Goal: Entertainment & Leisure: Consume media (video, audio)

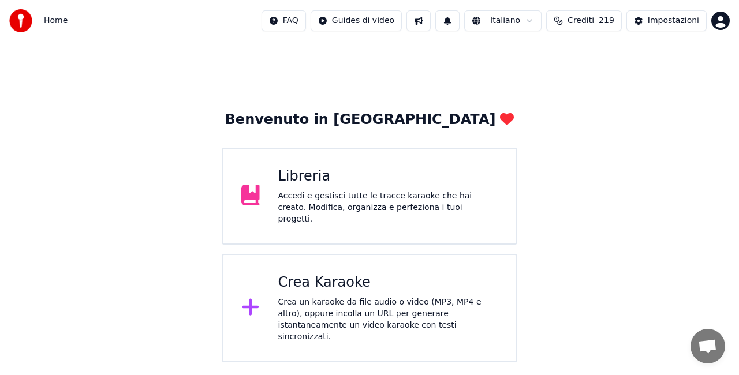
click at [419, 209] on div "Accedi e gestisci tutte le tracce karaoke che hai creato. Modifica, organizza e…" at bounding box center [388, 208] width 220 height 35
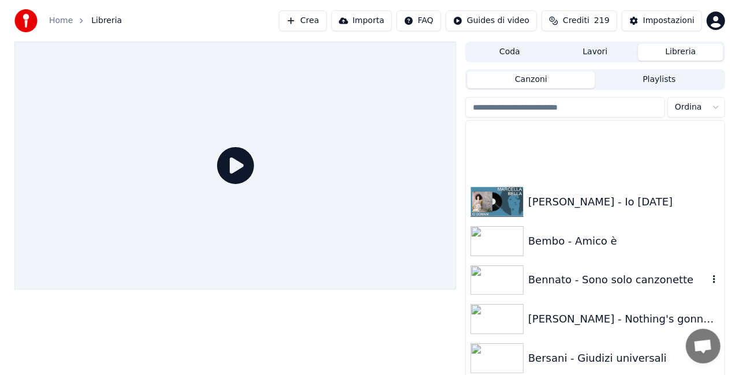
scroll to position [1616, 0]
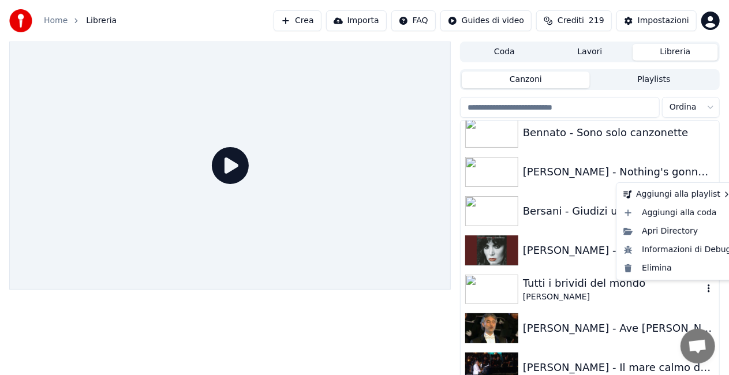
click at [703, 289] on icon "button" at bounding box center [709, 288] width 12 height 9
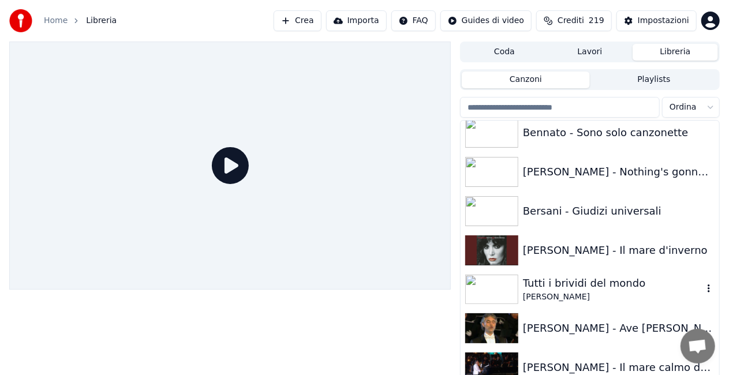
click at [599, 283] on div "Tutti i brividi del mondo" at bounding box center [613, 283] width 180 height 16
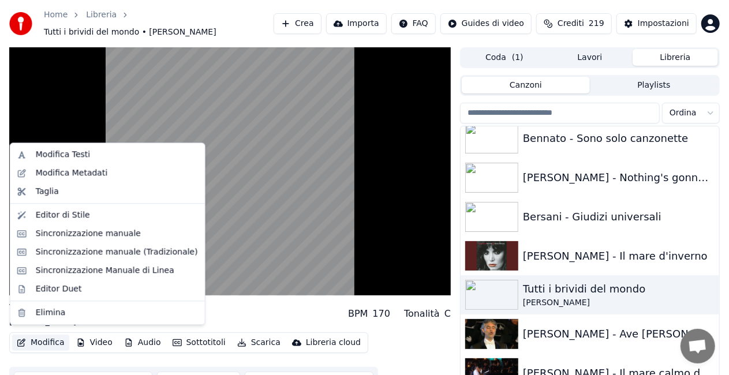
click at [42, 337] on button "Modifica" at bounding box center [40, 343] width 57 height 16
click at [72, 166] on div "Modifica Metadati" at bounding box center [108, 173] width 190 height 18
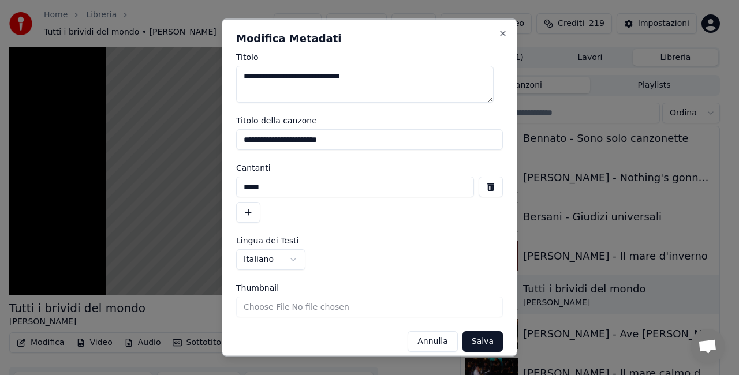
drag, startPoint x: 381, startPoint y: 184, endPoint x: 154, endPoint y: 198, distance: 227.3
click at [154, 198] on body "**********" at bounding box center [364, 187] width 729 height 375
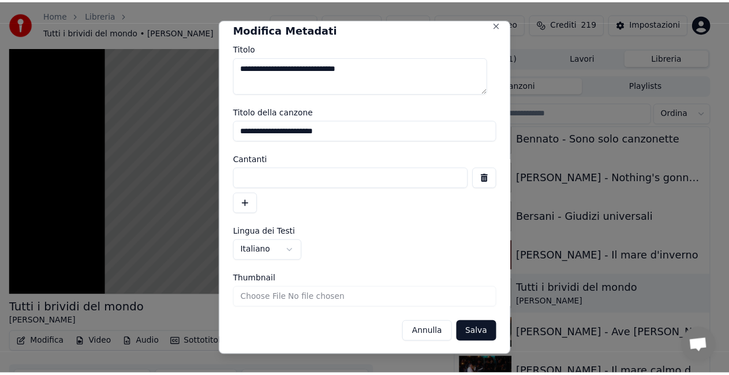
scroll to position [9, 0]
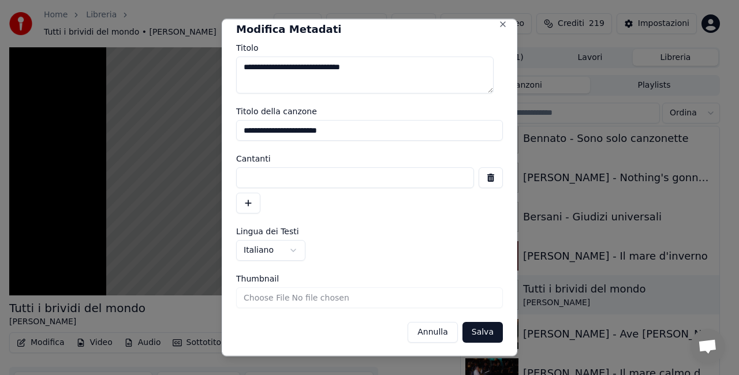
click at [472, 334] on button "Salva" at bounding box center [482, 332] width 40 height 21
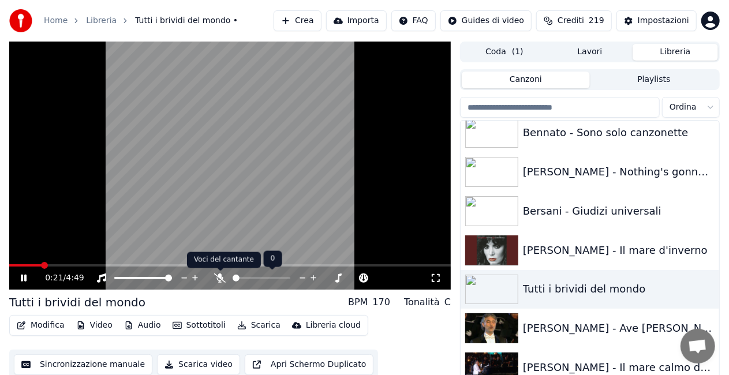
click at [216, 278] on icon at bounding box center [220, 278] width 12 height 9
click at [218, 277] on icon at bounding box center [220, 278] width 12 height 9
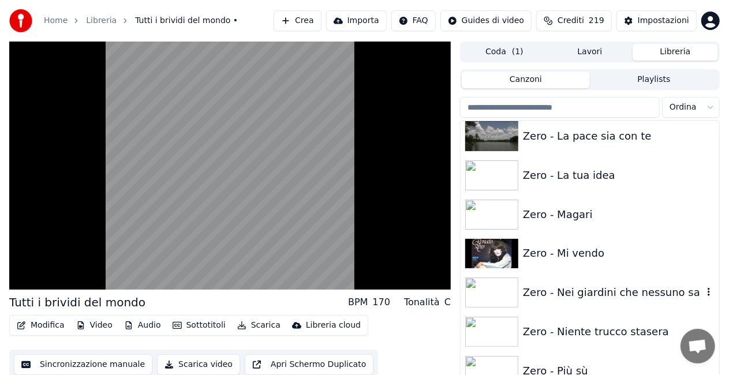
scroll to position [16583, 0]
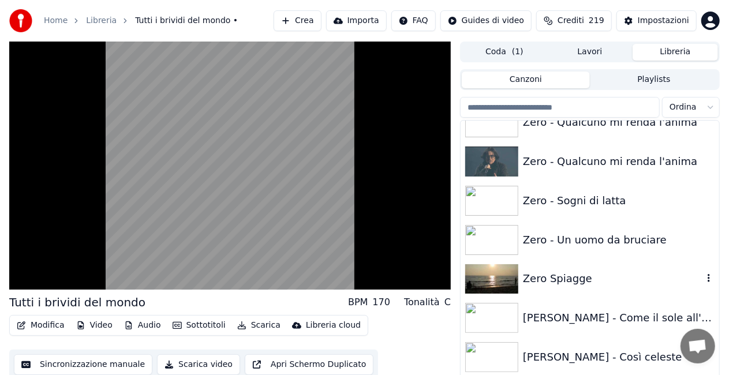
click at [604, 279] on div "Zero Spiagge" at bounding box center [613, 279] width 180 height 16
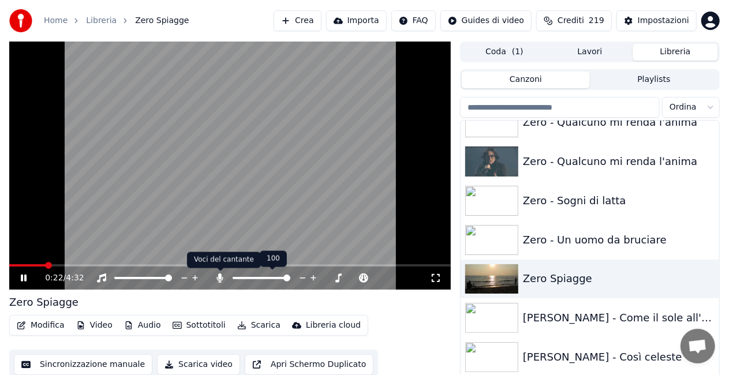
click at [218, 281] on icon at bounding box center [220, 278] width 6 height 9
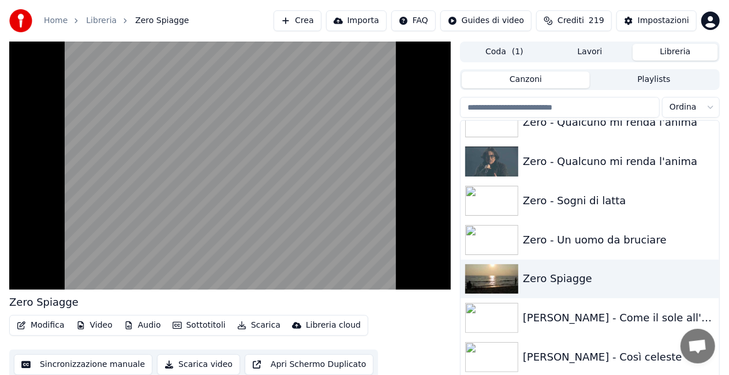
click at [294, 194] on video at bounding box center [230, 166] width 442 height 248
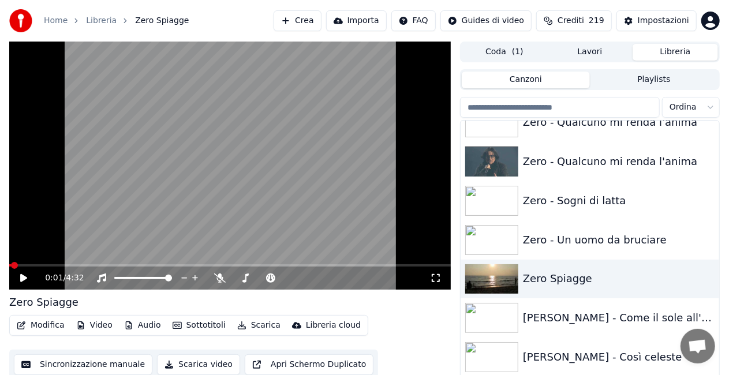
click at [11, 265] on span at bounding box center [10, 265] width 2 height 2
click at [23, 277] on icon at bounding box center [23, 278] width 7 height 8
click at [433, 279] on icon at bounding box center [436, 278] width 12 height 9
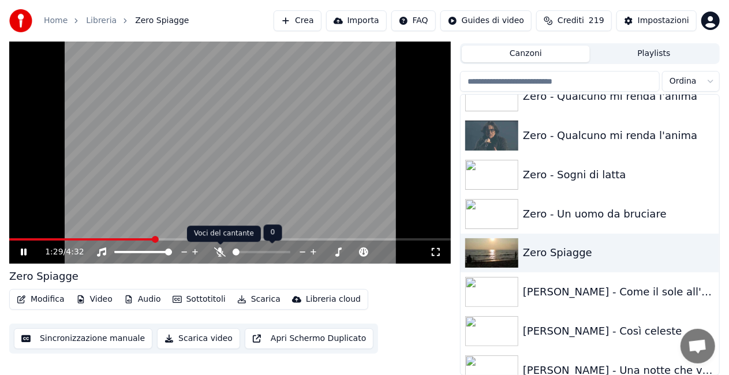
click at [219, 253] on icon at bounding box center [220, 252] width 12 height 9
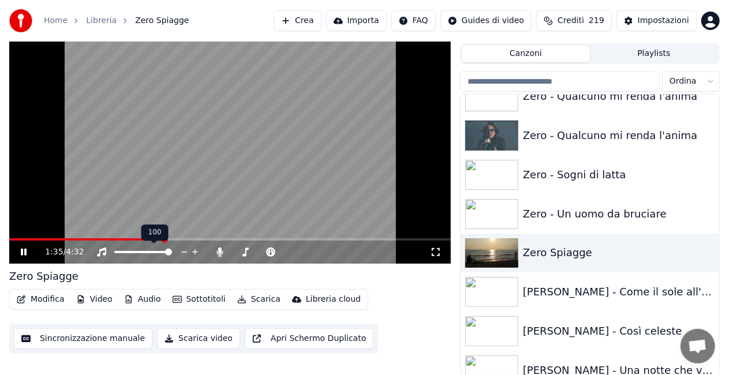
click at [145, 237] on div "100 100" at bounding box center [154, 233] width 27 height 16
click at [142, 238] on div "100 100" at bounding box center [154, 233] width 27 height 16
click at [147, 238] on video at bounding box center [230, 140] width 442 height 248
click at [146, 238] on span at bounding box center [89, 239] width 160 height 2
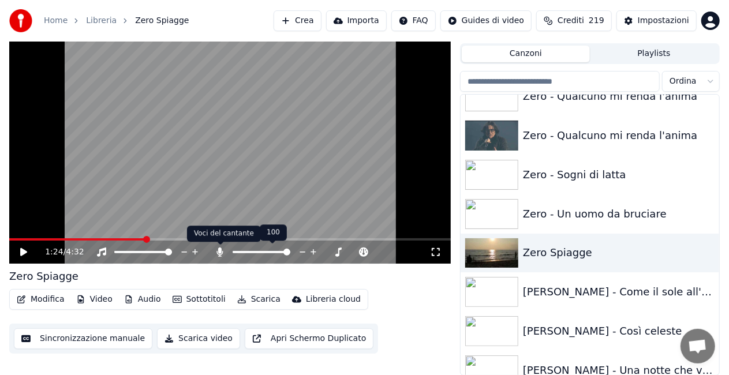
click at [218, 252] on icon at bounding box center [220, 252] width 6 height 9
drag, startPoint x: 218, startPoint y: 218, endPoint x: 236, endPoint y: 207, distance: 21.0
click at [222, 215] on video at bounding box center [230, 140] width 442 height 248
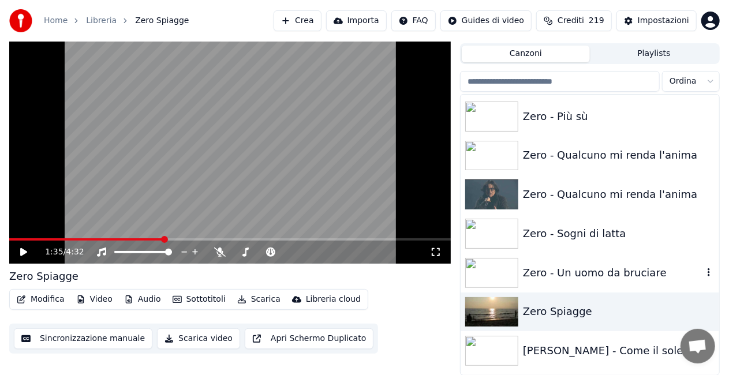
scroll to position [16467, 0]
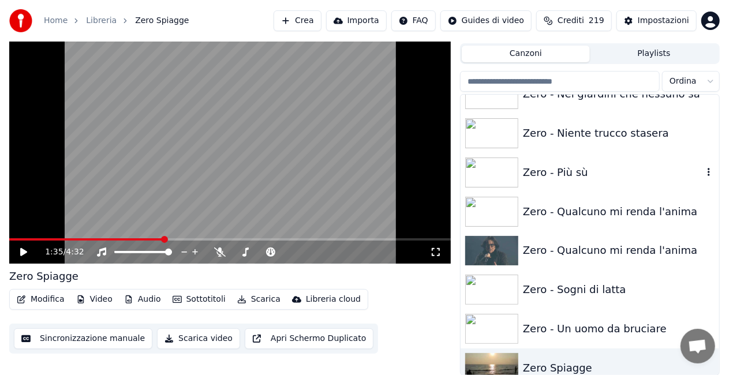
click at [544, 181] on div "Zero - Più sù" at bounding box center [590, 172] width 259 height 39
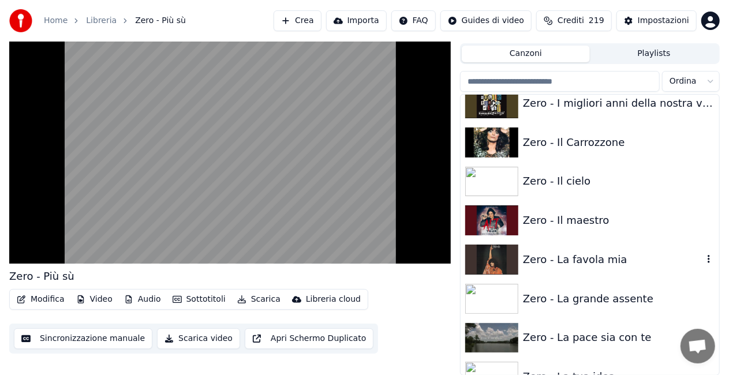
scroll to position [16063, 0]
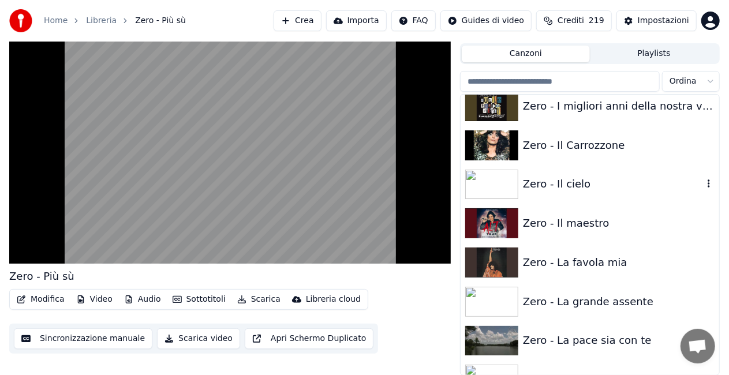
click at [580, 185] on div "Zero - Il cielo" at bounding box center [613, 184] width 180 height 16
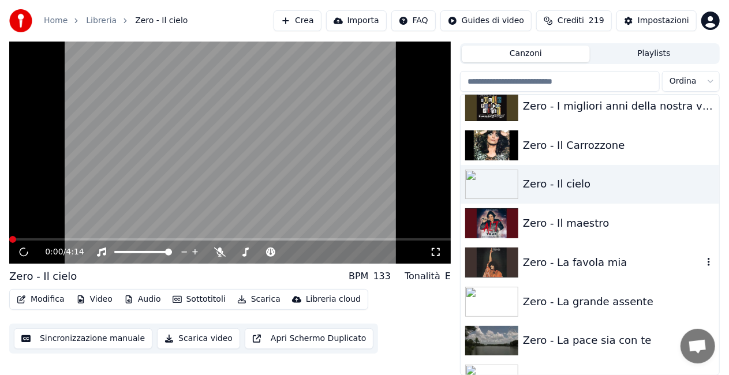
scroll to position [16294, 0]
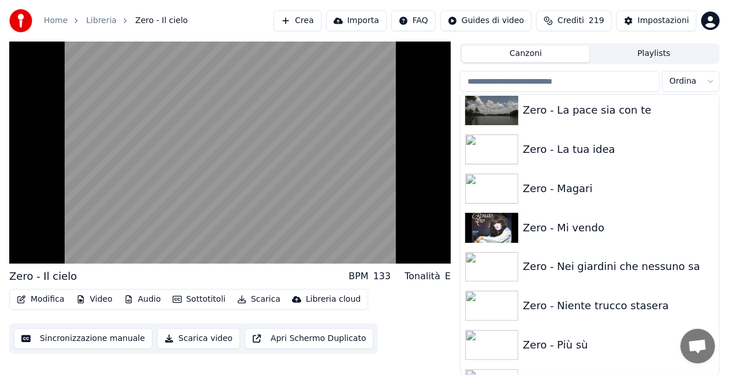
click at [578, 345] on div "Zero - Più sù" at bounding box center [613, 345] width 180 height 16
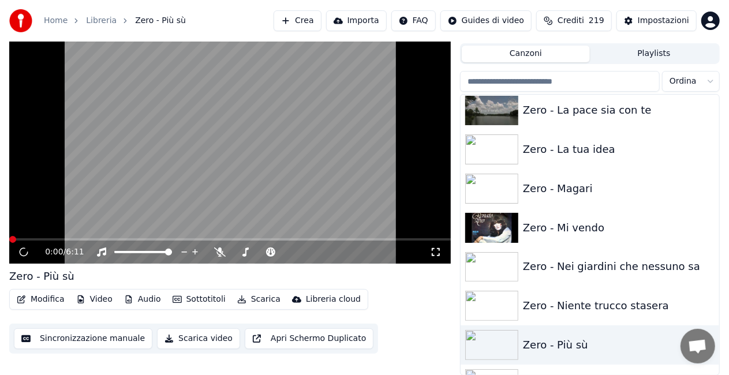
click at [436, 252] on icon at bounding box center [436, 252] width 12 height 9
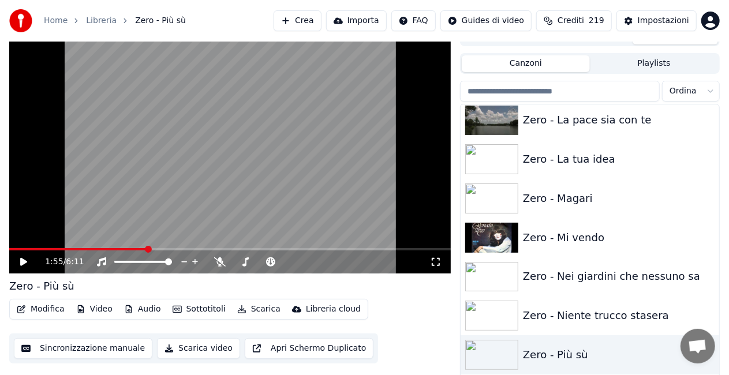
click at [18, 249] on span at bounding box center [78, 249] width 138 height 2
click at [23, 266] on icon at bounding box center [31, 261] width 27 height 9
click at [437, 262] on icon at bounding box center [436, 261] width 12 height 9
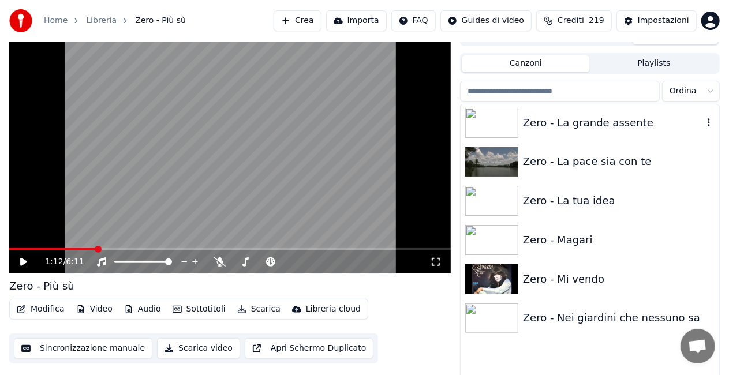
scroll to position [16121, 0]
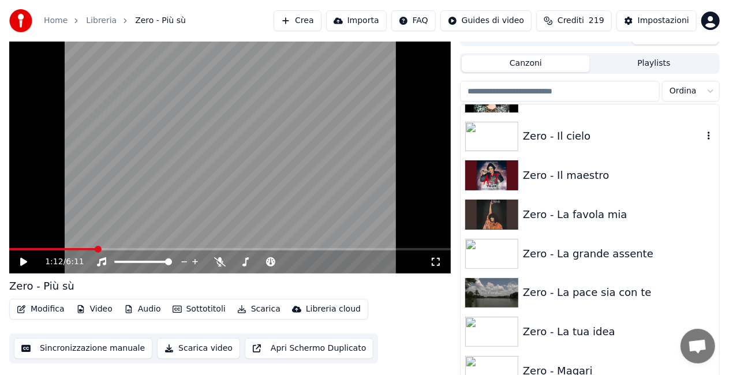
click at [561, 128] on div "Zero - Il cielo" at bounding box center [613, 136] width 180 height 16
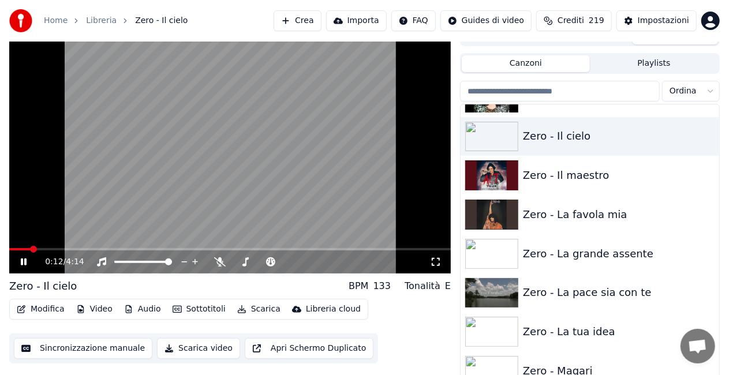
click at [435, 266] on icon at bounding box center [436, 261] width 12 height 9
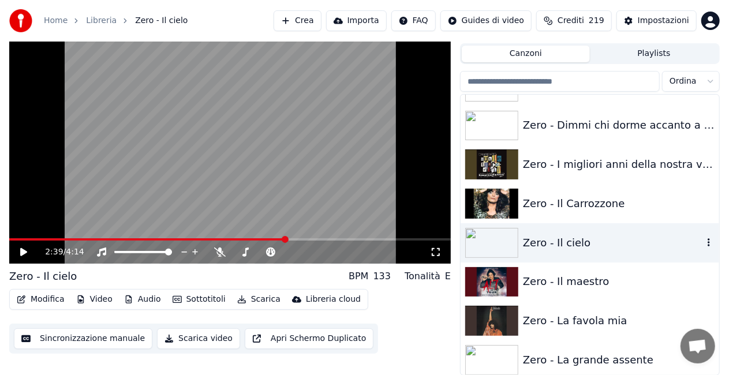
scroll to position [16006, 0]
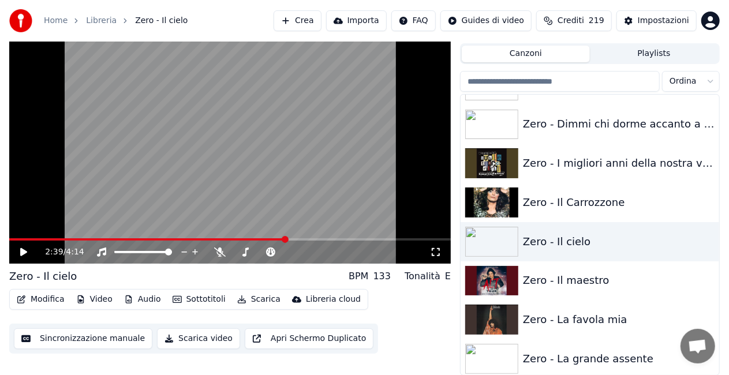
click at [266, 240] on span at bounding box center [147, 239] width 277 height 2
click at [253, 240] on span at bounding box center [131, 239] width 244 height 2
click at [218, 253] on icon at bounding box center [220, 252] width 12 height 9
click at [18, 252] on icon at bounding box center [31, 252] width 27 height 9
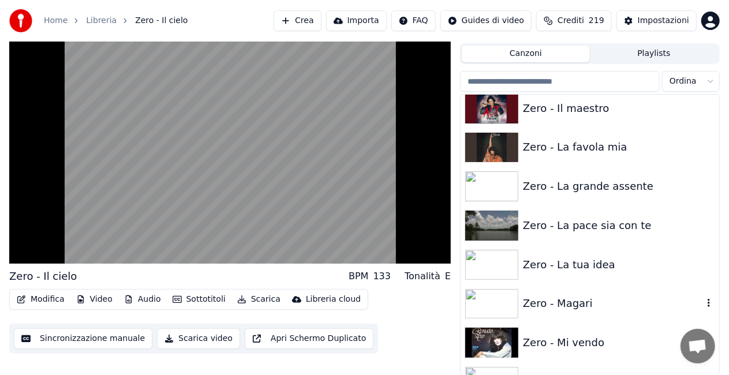
click at [547, 301] on div "Zero - Magari" at bounding box center [613, 304] width 180 height 16
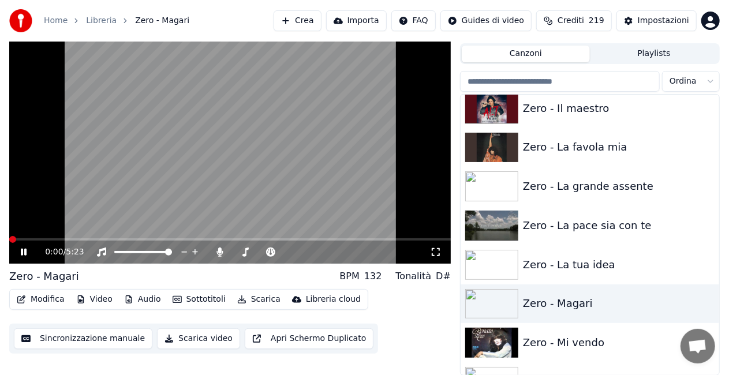
click at [434, 253] on icon at bounding box center [436, 252] width 12 height 9
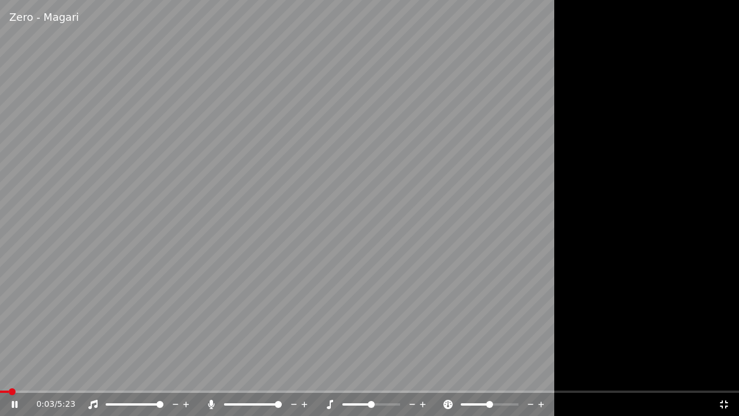
click at [213, 375] on icon at bounding box center [212, 403] width 12 height 9
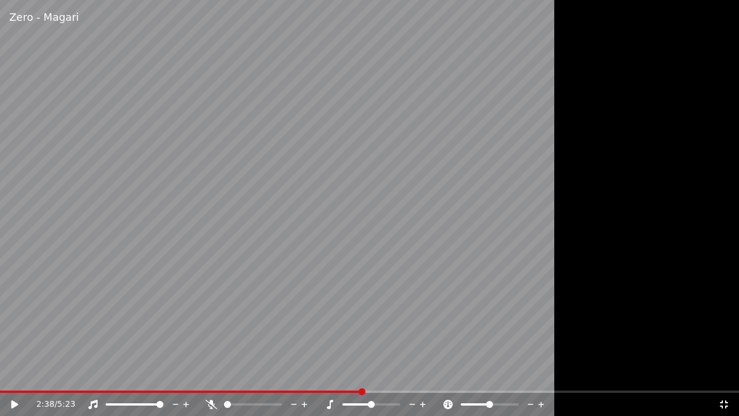
click at [5, 375] on span at bounding box center [181, 391] width 362 height 2
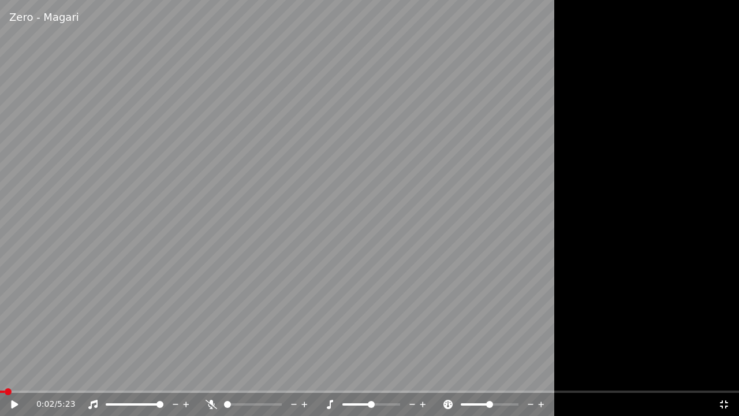
click at [18, 375] on icon at bounding box center [22, 403] width 27 height 9
click at [211, 375] on div at bounding box center [258, 404] width 104 height 12
click at [210, 375] on icon at bounding box center [212, 403] width 12 height 9
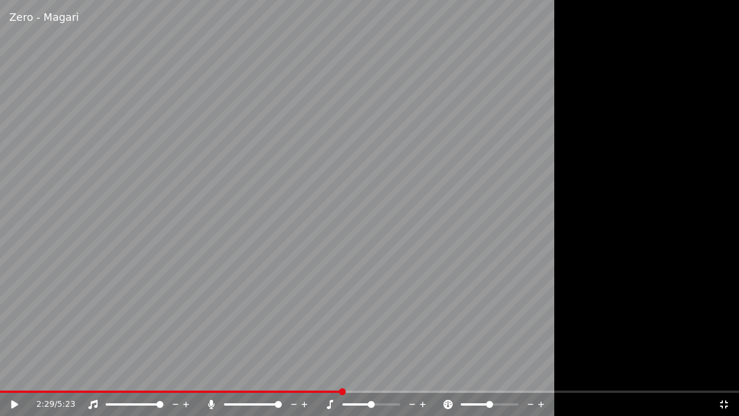
click at [729, 375] on icon at bounding box center [724, 403] width 12 height 9
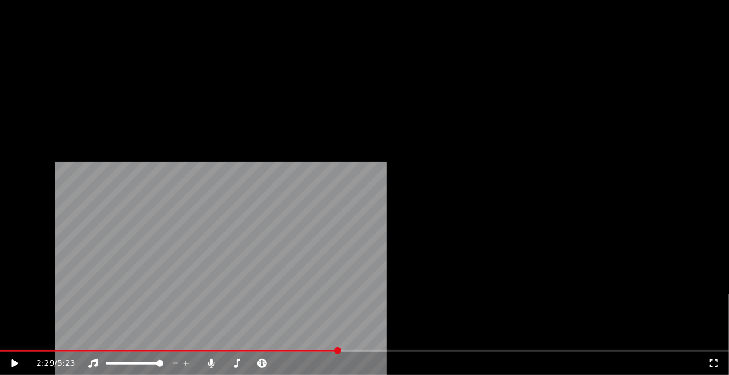
scroll to position [15890, 0]
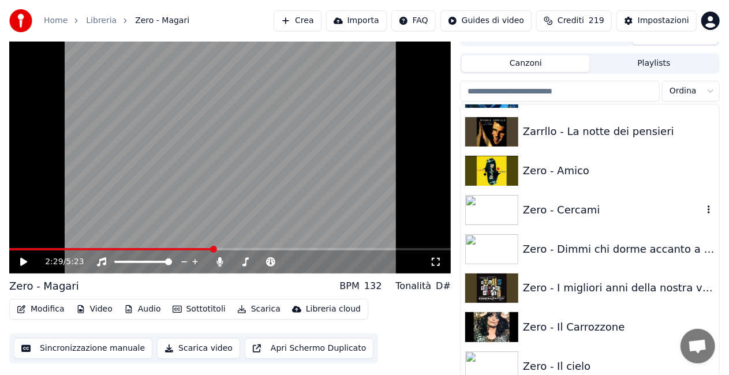
click at [600, 208] on div "Zero - Cercami" at bounding box center [613, 210] width 180 height 16
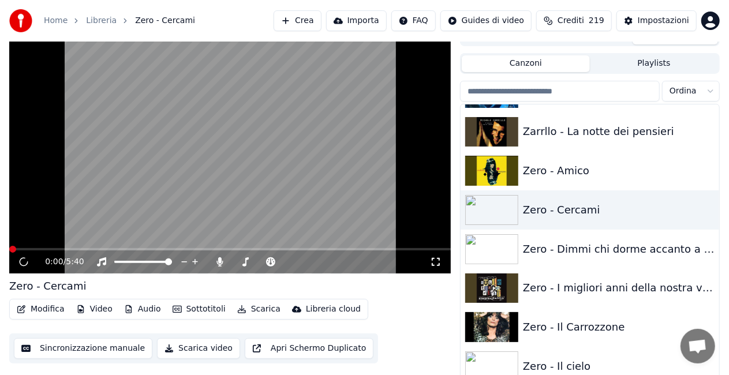
drag, startPoint x: 440, startPoint y: 260, endPoint x: 439, endPoint y: 272, distance: 12.8
click at [439, 260] on icon at bounding box center [436, 262] width 8 height 8
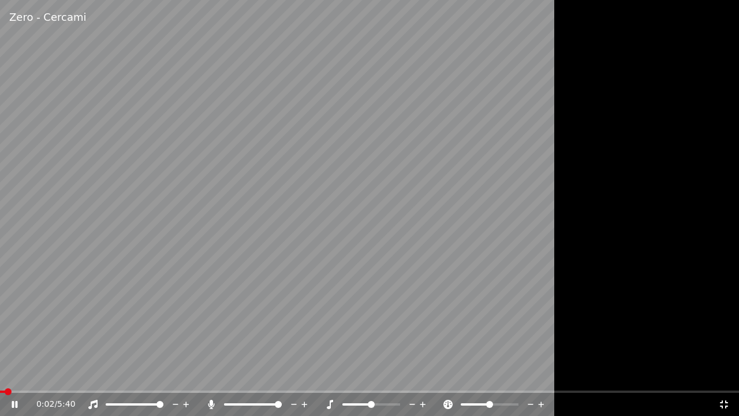
click at [212, 375] on icon at bounding box center [211, 403] width 6 height 9
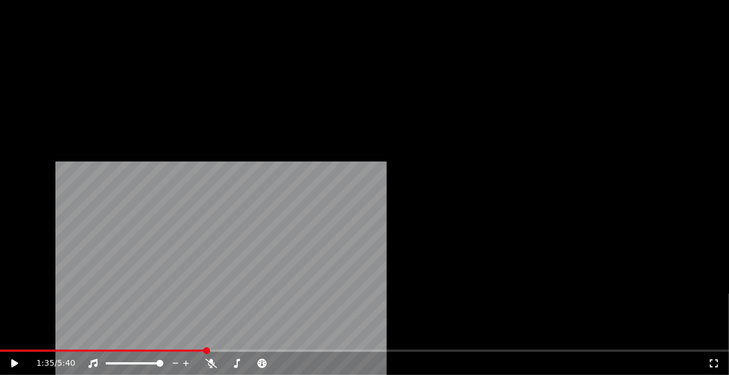
scroll to position [16063, 0]
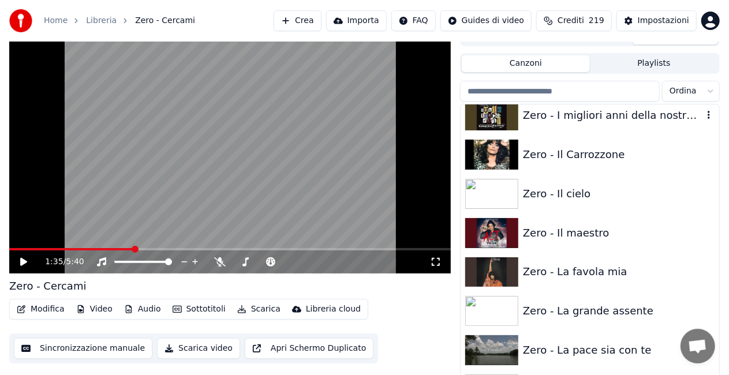
click at [628, 119] on div "Zero - I migliori anni della nostra vita" at bounding box center [613, 115] width 180 height 16
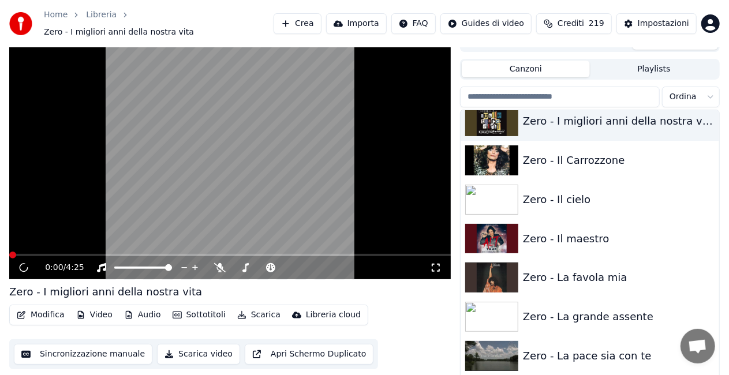
click at [432, 263] on icon at bounding box center [436, 267] width 12 height 9
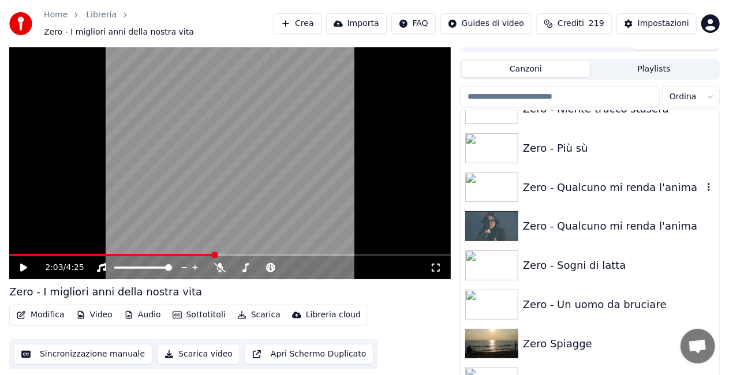
scroll to position [16525, 0]
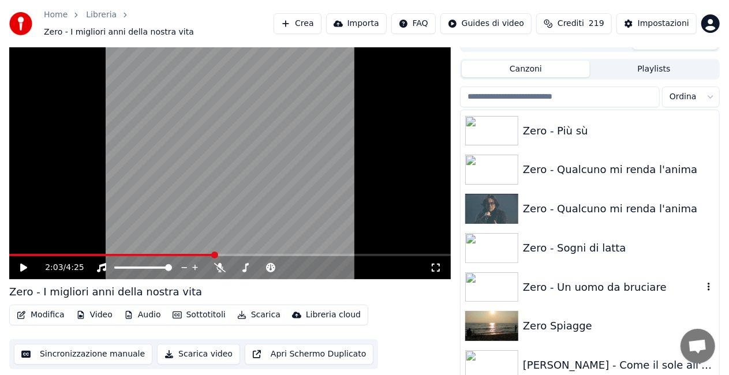
click at [605, 285] on div "Zero - Un uomo da bruciare" at bounding box center [613, 287] width 180 height 16
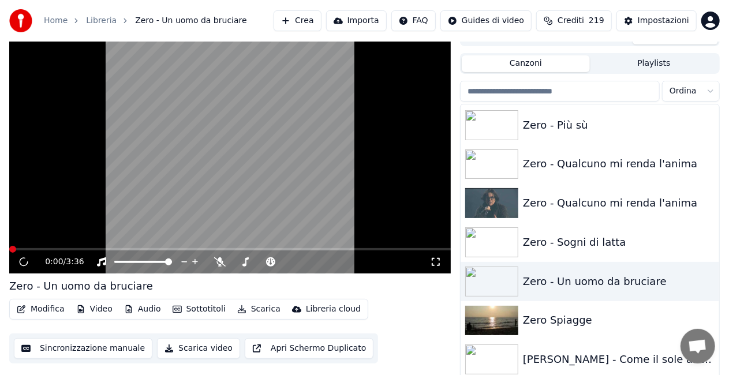
click at [433, 264] on icon at bounding box center [436, 262] width 8 height 8
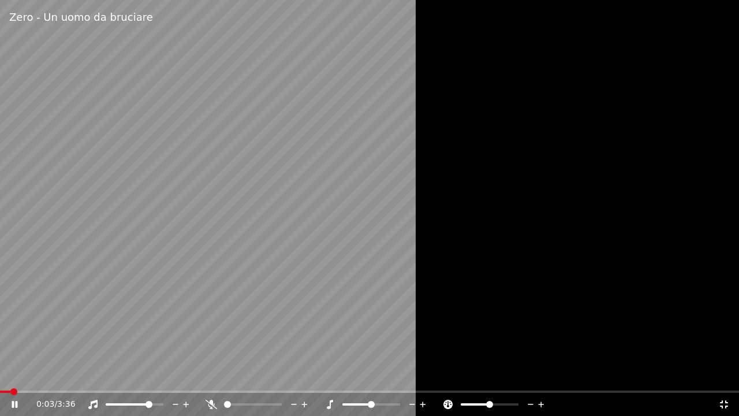
click at [151, 375] on span at bounding box center [129, 404] width 46 height 2
click at [150, 375] on span at bounding box center [148, 404] width 7 height 7
click at [144, 375] on span at bounding box center [125, 404] width 39 height 2
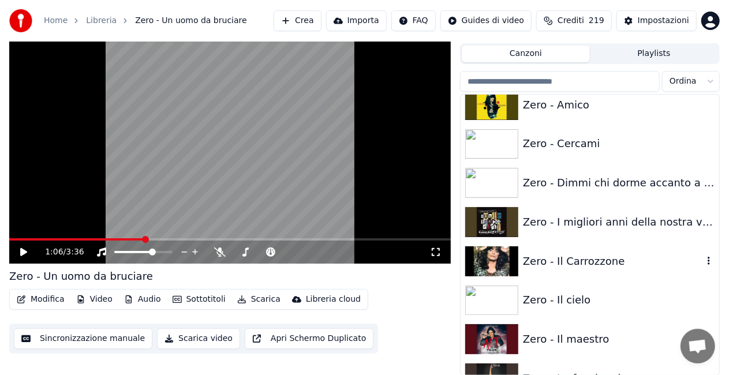
scroll to position [15944, 0]
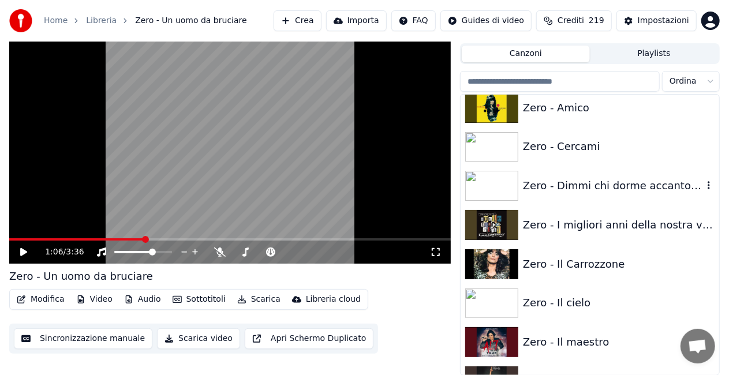
click at [670, 174] on div "Zero - Dimmi chi dorme accanto a me" at bounding box center [590, 185] width 259 height 39
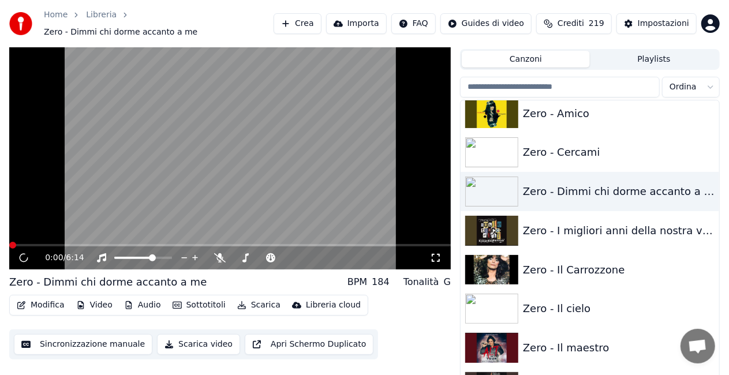
click at [437, 253] on icon at bounding box center [436, 257] width 12 height 9
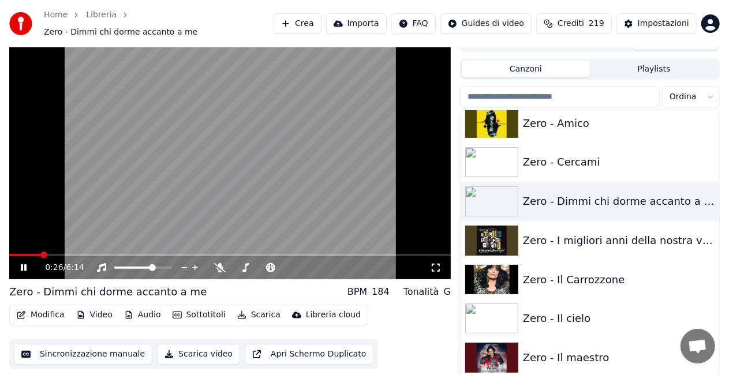
click at [227, 167] on video at bounding box center [230, 155] width 442 height 248
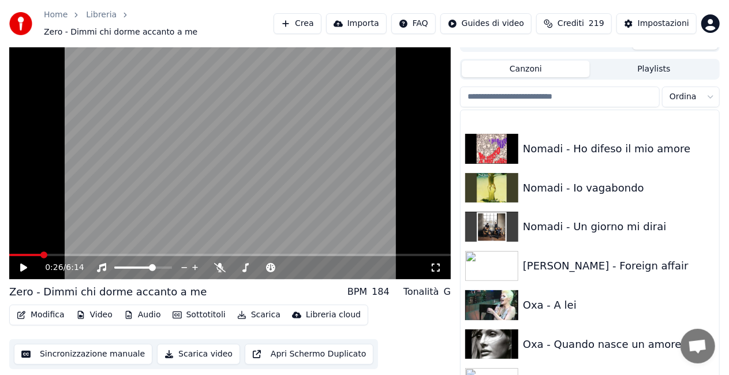
scroll to position [10092, 0]
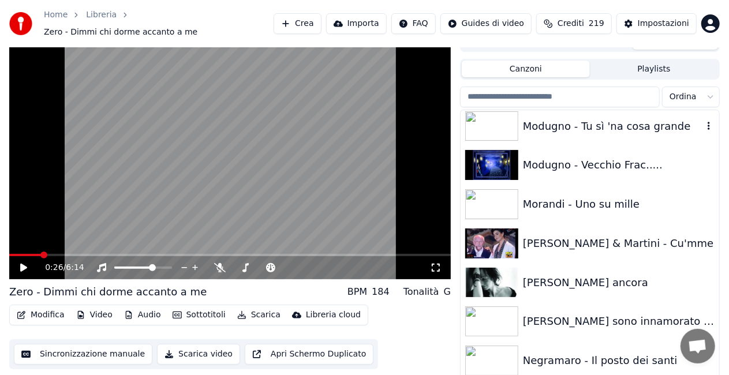
click at [647, 133] on div "Modugno - Tu sì 'na cosa grande" at bounding box center [590, 126] width 259 height 39
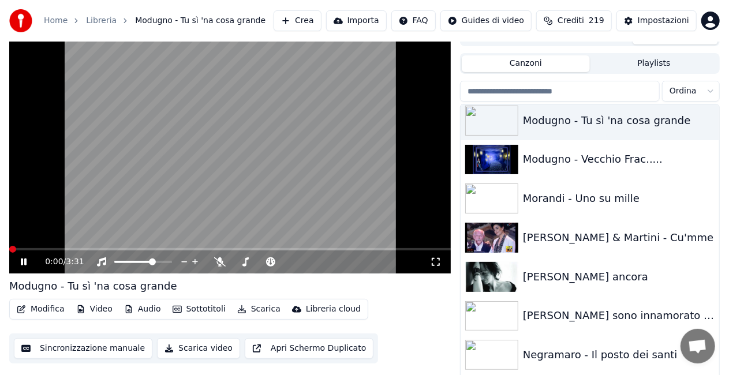
click at [434, 266] on icon at bounding box center [436, 262] width 8 height 8
click at [185, 109] on video at bounding box center [230, 149] width 442 height 248
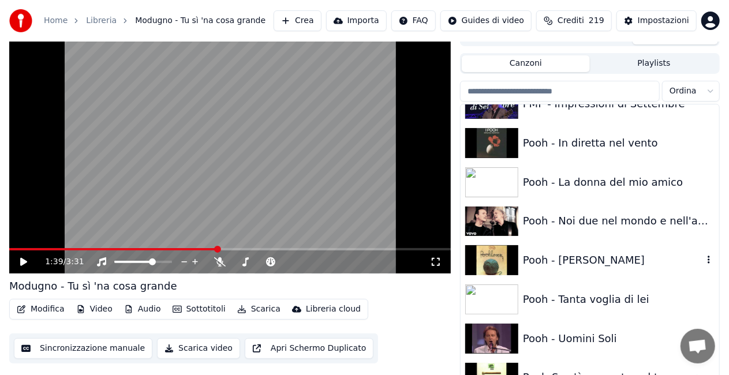
scroll to position [11304, 0]
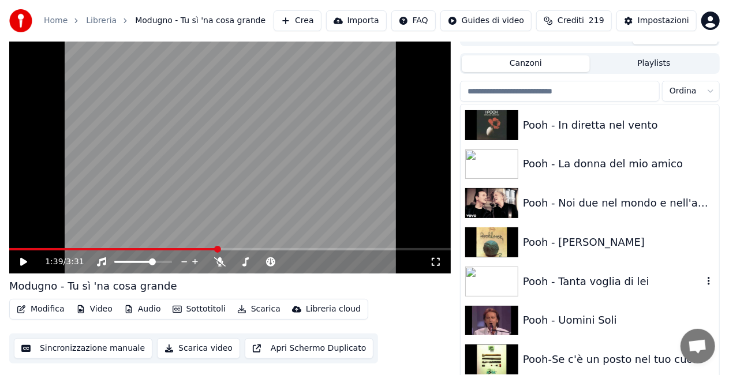
drag, startPoint x: 603, startPoint y: 286, endPoint x: 591, endPoint y: 286, distance: 12.1
click at [602, 286] on div "Pooh - Tanta voglia di lei" at bounding box center [613, 282] width 180 height 16
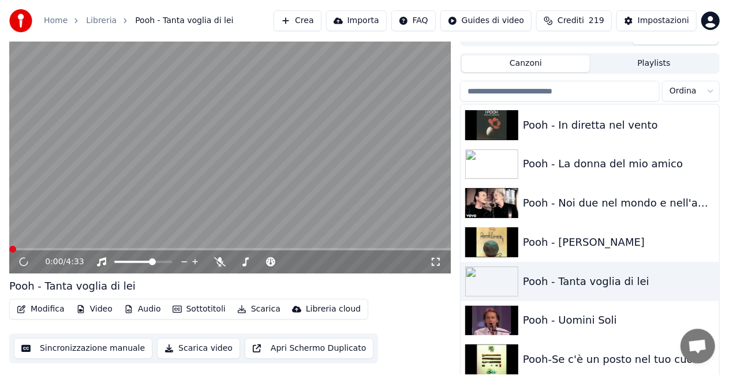
click at [428, 262] on div "0:00 / 4:33" at bounding box center [237, 262] width 385 height 12
click at [432, 265] on icon at bounding box center [436, 262] width 8 height 8
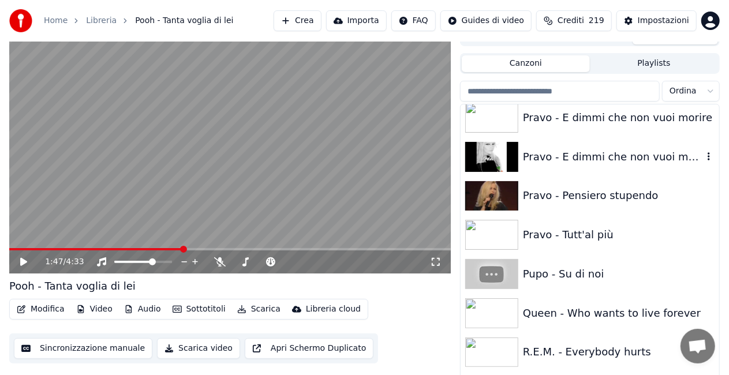
scroll to position [11593, 0]
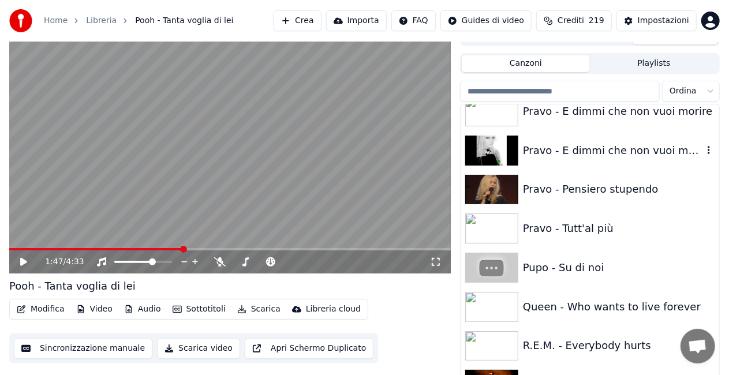
click at [627, 149] on div "Pravo - E dimmi che non vuoi morire" at bounding box center [613, 151] width 180 height 16
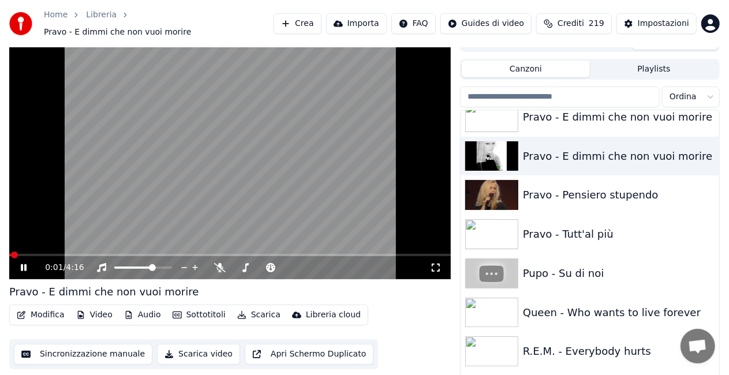
click at [436, 264] on icon at bounding box center [436, 267] width 12 height 9
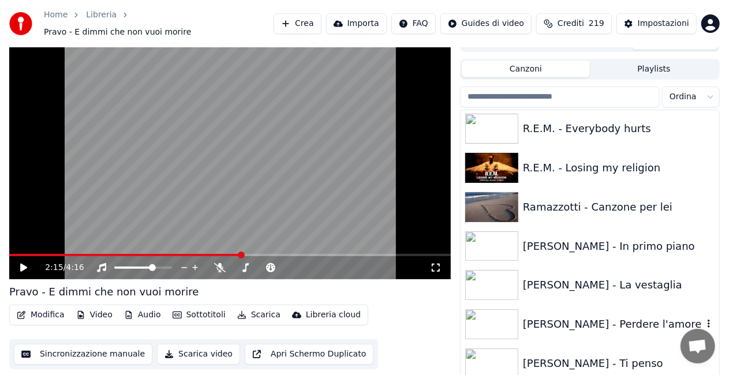
scroll to position [11882, 0]
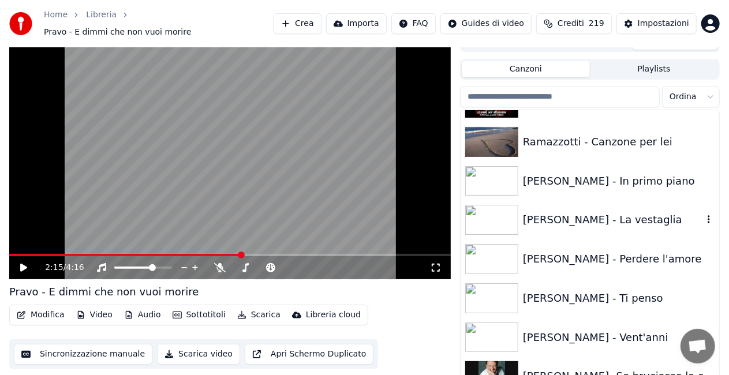
click at [607, 219] on div "[PERSON_NAME] - La vestaglia" at bounding box center [613, 220] width 180 height 16
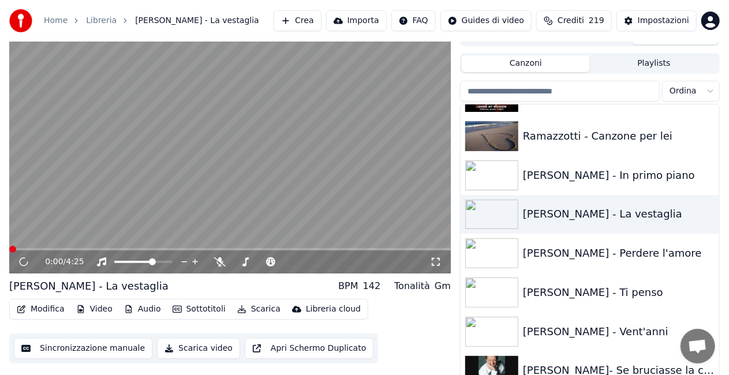
click at [436, 261] on icon at bounding box center [436, 261] width 12 height 9
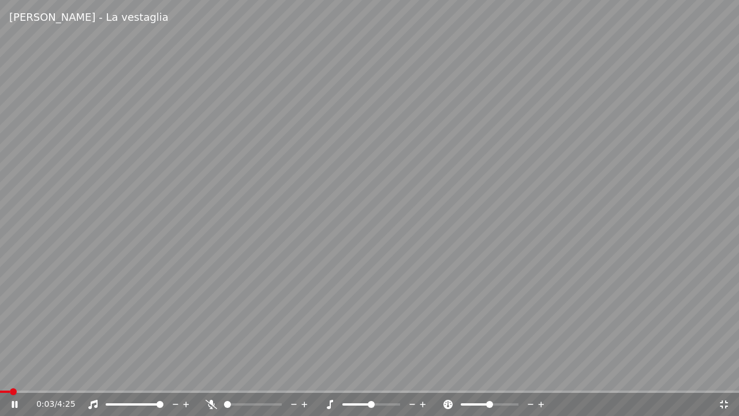
click at [163, 375] on span at bounding box center [159, 404] width 7 height 7
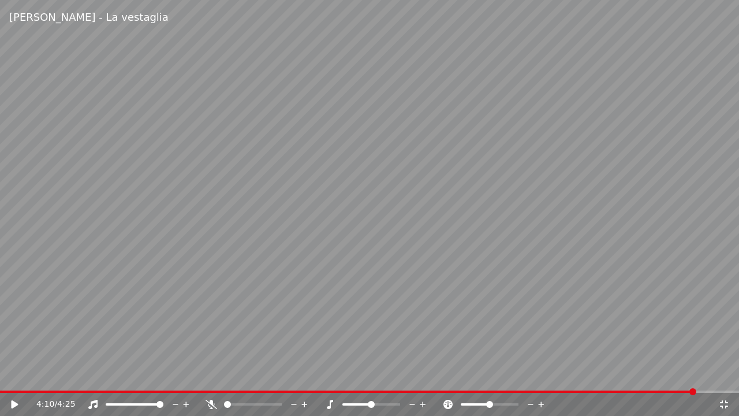
click at [8, 375] on span at bounding box center [348, 391] width 696 height 2
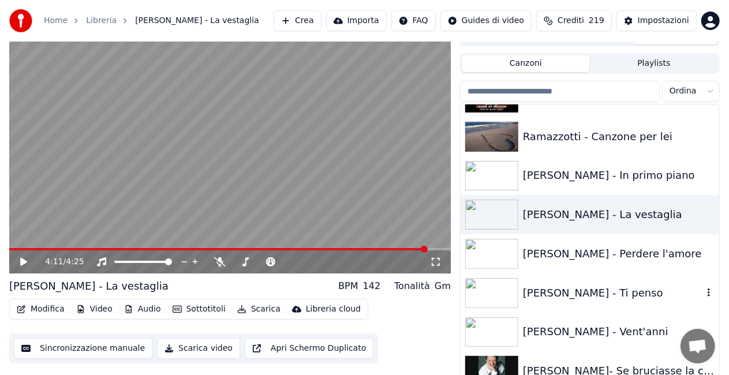
click at [605, 295] on div "[PERSON_NAME] - Ti penso" at bounding box center [613, 293] width 180 height 16
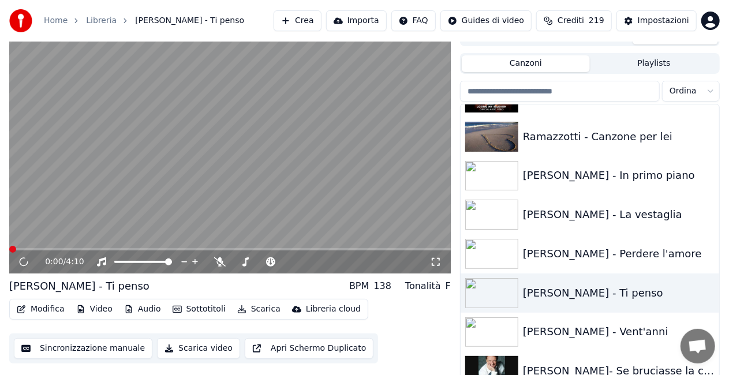
click at [432, 268] on div "0:00 / 4:10" at bounding box center [230, 262] width 432 height 12
click at [438, 262] on icon at bounding box center [436, 261] width 12 height 9
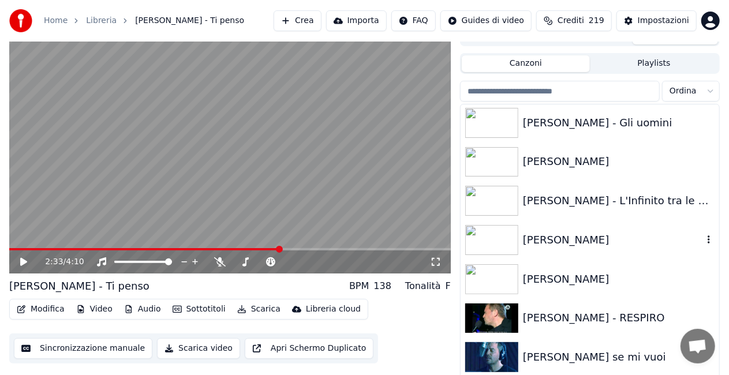
scroll to position [13209, 0]
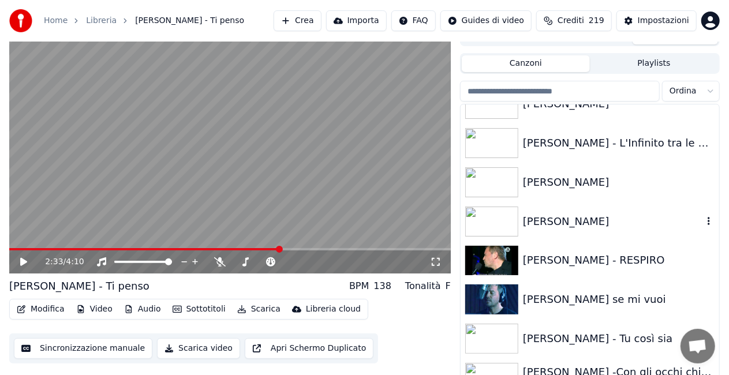
click at [615, 230] on div "[PERSON_NAME]" at bounding box center [590, 221] width 259 height 39
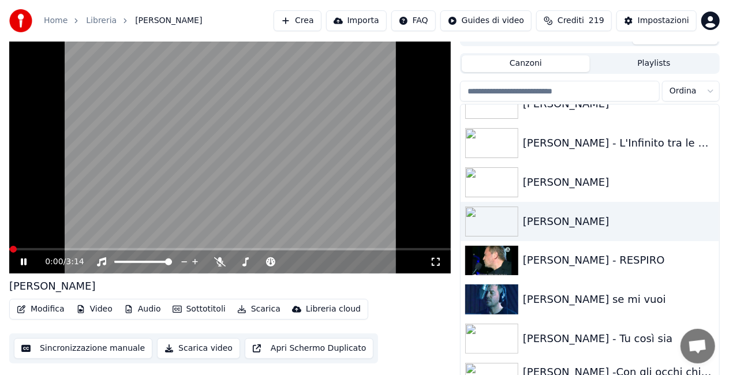
click at [436, 260] on icon at bounding box center [436, 261] width 12 height 9
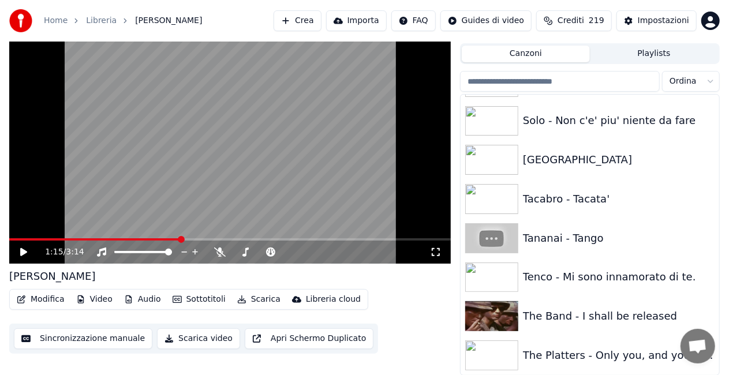
scroll to position [13844, 0]
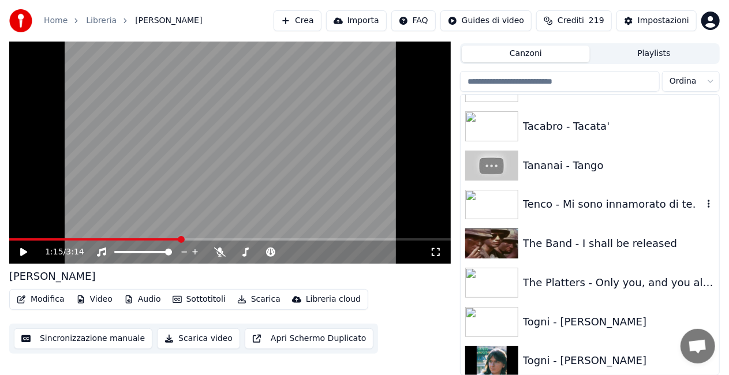
click at [602, 206] on div "Tenco - Mi sono innamorato di te." at bounding box center [613, 204] width 180 height 16
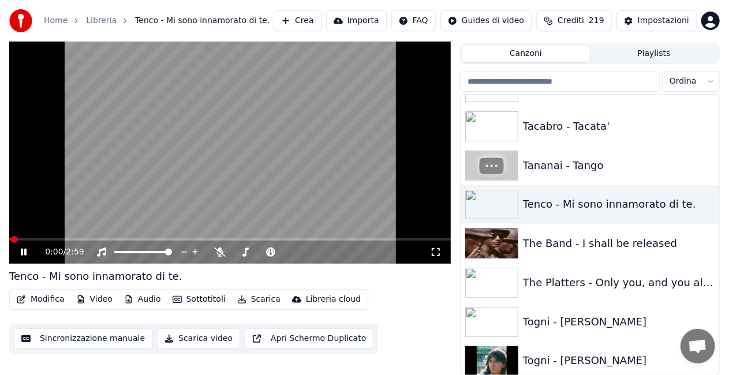
click at [434, 252] on icon at bounding box center [436, 252] width 12 height 9
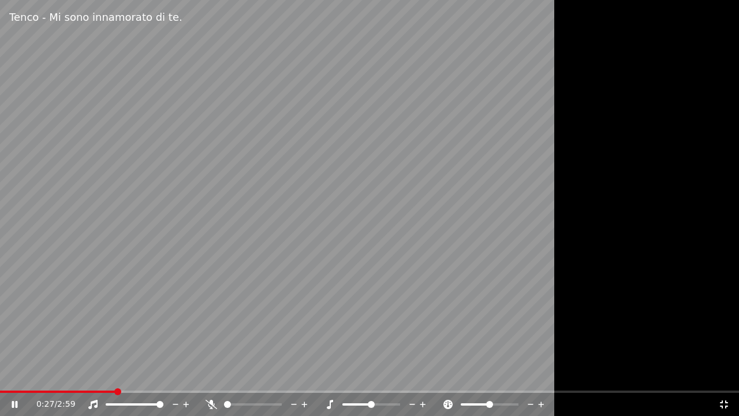
click at [210, 375] on icon at bounding box center [212, 403] width 12 height 9
click at [723, 375] on icon at bounding box center [724, 403] width 12 height 9
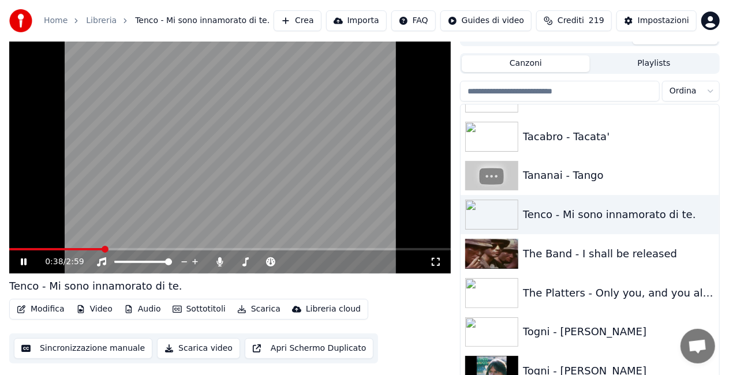
click at [348, 237] on video at bounding box center [230, 149] width 442 height 248
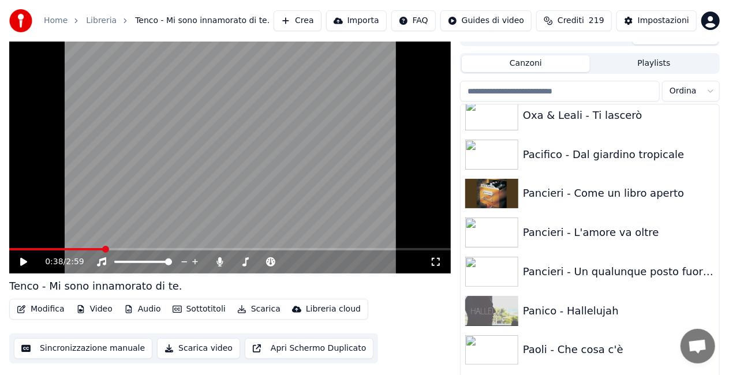
scroll to position [10669, 0]
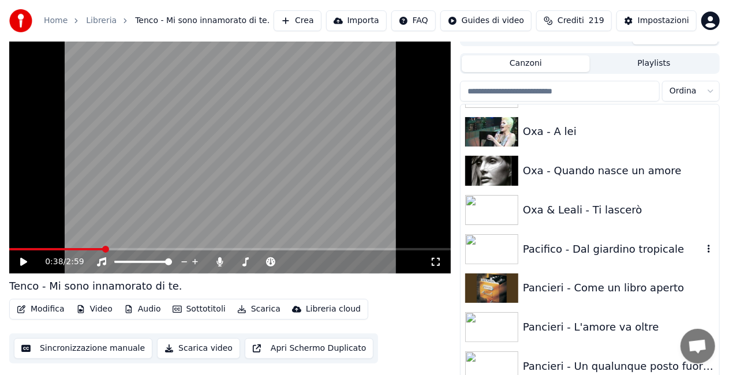
click at [589, 261] on div "Pacifico - Dal giardino tropicale" at bounding box center [590, 249] width 259 height 39
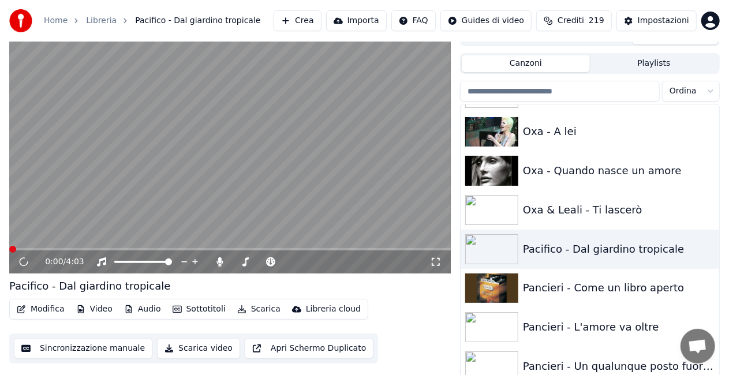
click at [438, 258] on icon at bounding box center [436, 261] width 12 height 9
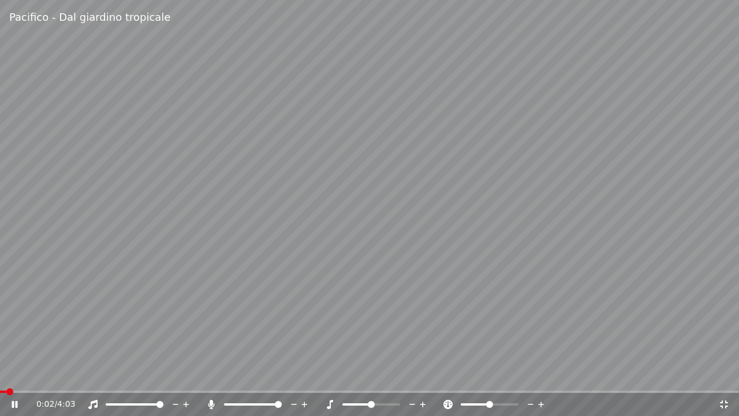
click at [211, 375] on icon at bounding box center [211, 403] width 6 height 9
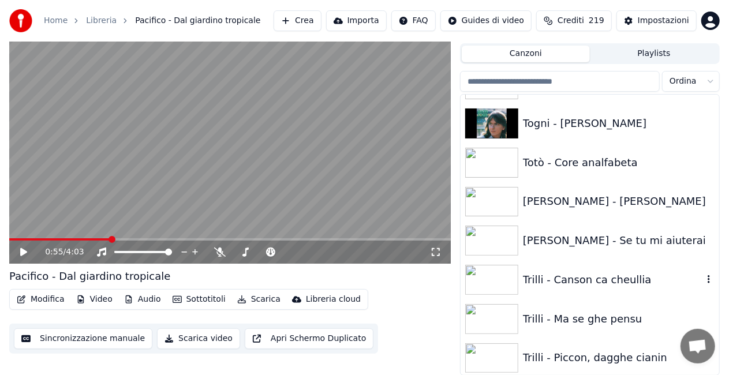
scroll to position [14140, 0]
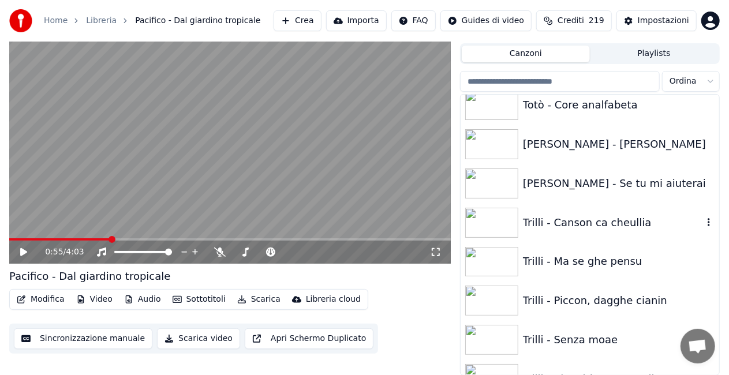
click at [614, 229] on div "Trilli - Canson ca cheullia" at bounding box center [613, 223] width 180 height 16
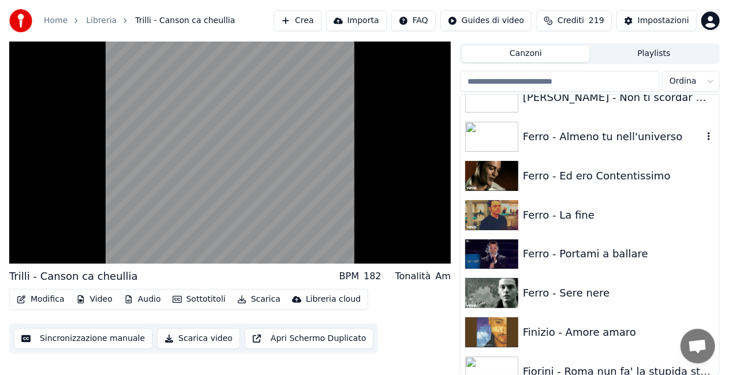
scroll to position [5376, 0]
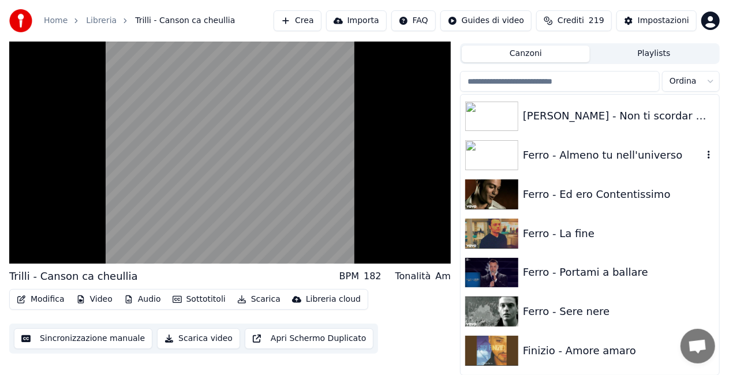
click at [651, 152] on div "Ferro - Almeno tu nell'universo" at bounding box center [613, 155] width 180 height 16
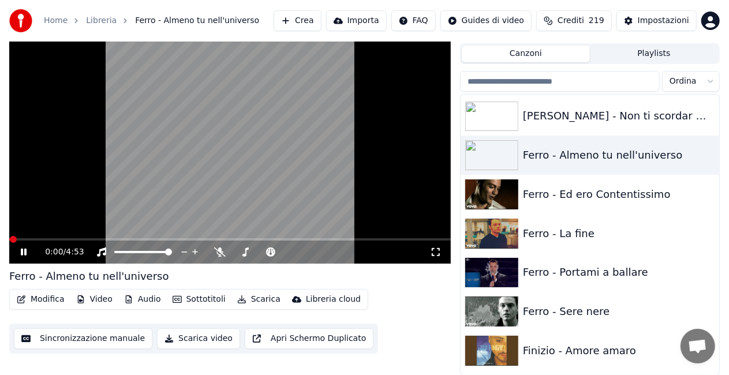
click at [434, 252] on icon at bounding box center [436, 252] width 12 height 9
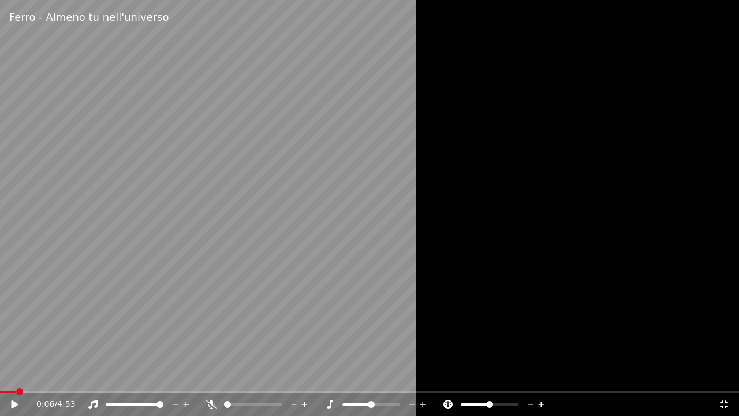
click at [213, 375] on icon at bounding box center [212, 403] width 12 height 9
click at [13, 375] on span at bounding box center [6, 391] width 13 height 2
click at [209, 375] on icon at bounding box center [212, 403] width 12 height 9
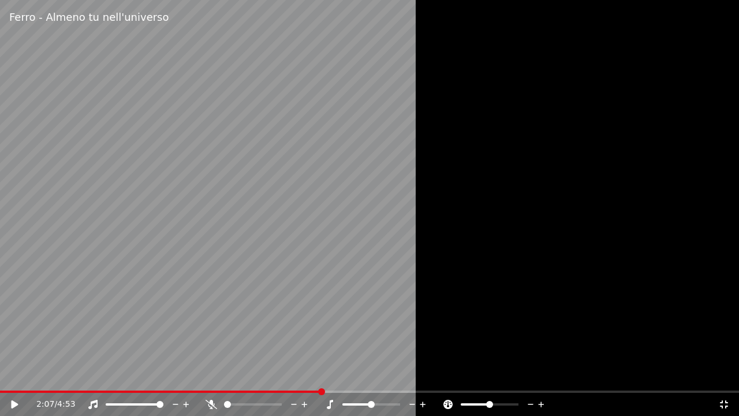
click at [17, 375] on video at bounding box center [369, 208] width 739 height 416
click at [14, 375] on div "2:08 / 4:53" at bounding box center [369, 404] width 739 height 23
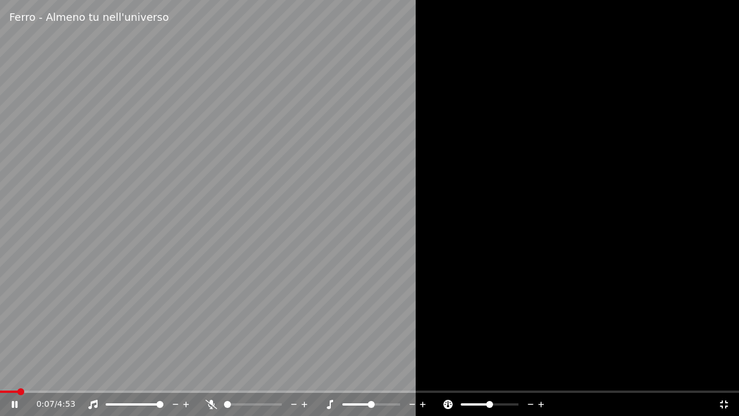
click at [17, 375] on span at bounding box center [9, 391] width 18 height 2
click at [6, 375] on span at bounding box center [16, 391] width 33 height 2
click at [10, 375] on div "0:02 / 4:53" at bounding box center [370, 404] width 730 height 12
click at [16, 375] on icon at bounding box center [15, 404] width 6 height 7
click at [207, 375] on icon at bounding box center [212, 403] width 12 height 9
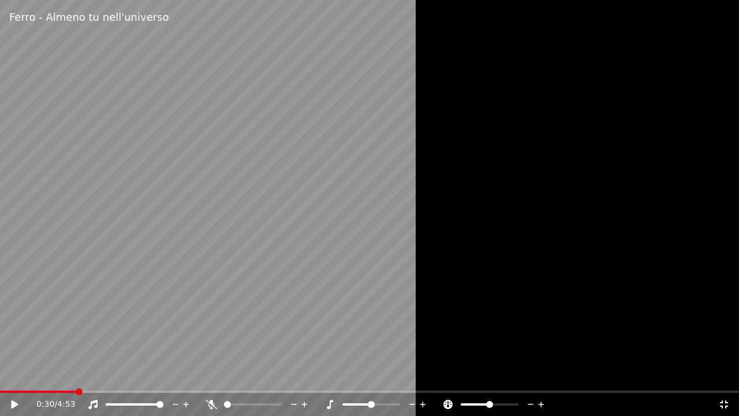
click at [213, 375] on icon at bounding box center [212, 403] width 12 height 9
click at [209, 375] on icon at bounding box center [212, 403] width 12 height 9
click at [10, 375] on video at bounding box center [369, 208] width 739 height 416
click at [7, 375] on video at bounding box center [369, 208] width 739 height 416
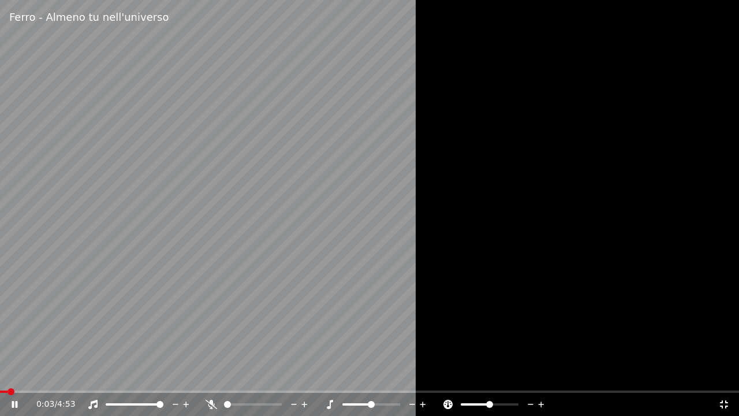
click at [8, 375] on span at bounding box center [4, 391] width 8 height 2
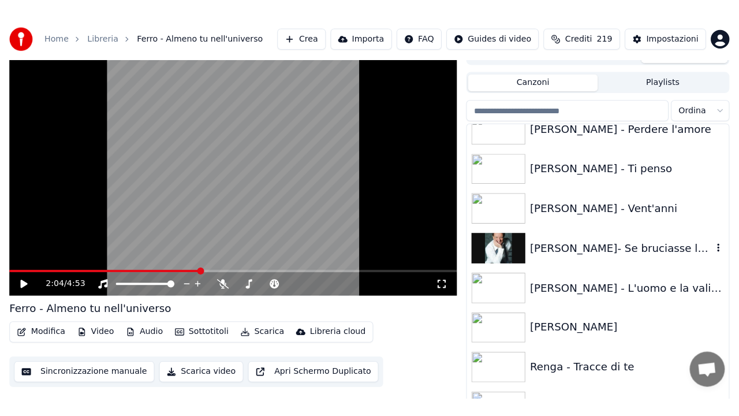
scroll to position [11953, 0]
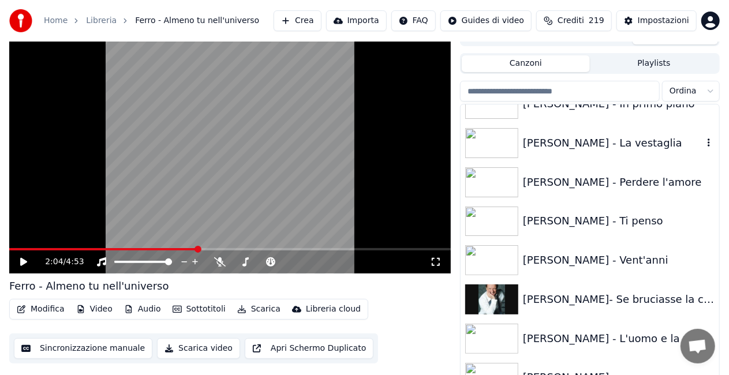
click at [603, 140] on div "[PERSON_NAME] - La vestaglia" at bounding box center [613, 143] width 180 height 16
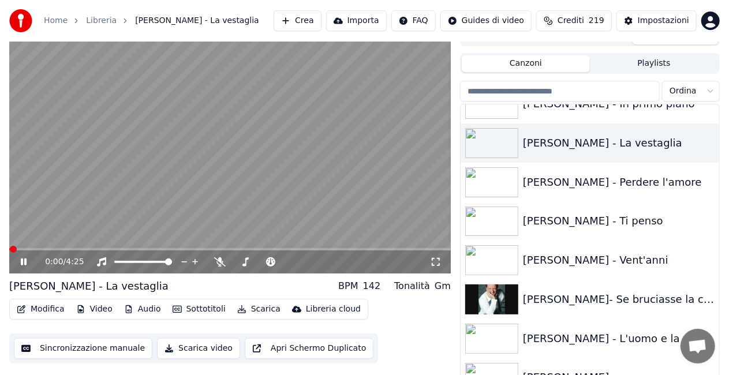
click at [439, 261] on icon at bounding box center [436, 261] width 12 height 9
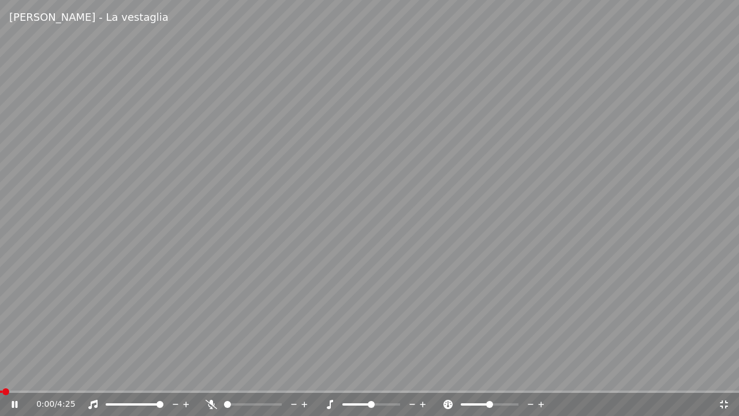
click at [398, 240] on video at bounding box center [369, 208] width 739 height 416
click at [12, 375] on icon at bounding box center [14, 404] width 7 height 8
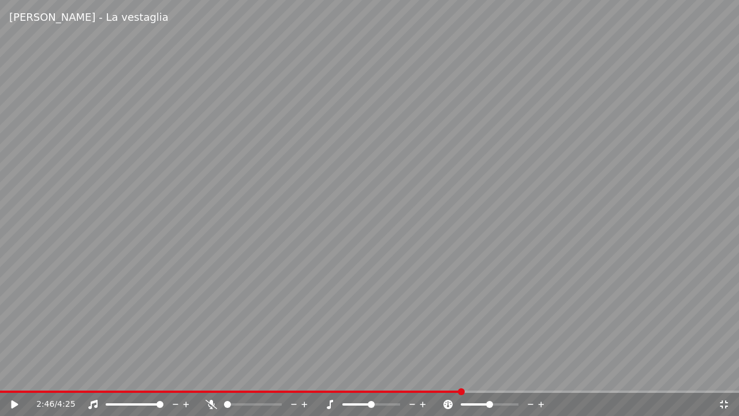
click at [209, 375] on icon at bounding box center [212, 403] width 12 height 9
click at [216, 267] on video at bounding box center [369, 208] width 739 height 416
